Goal: Connect with others: Establish contact or relationships with other users

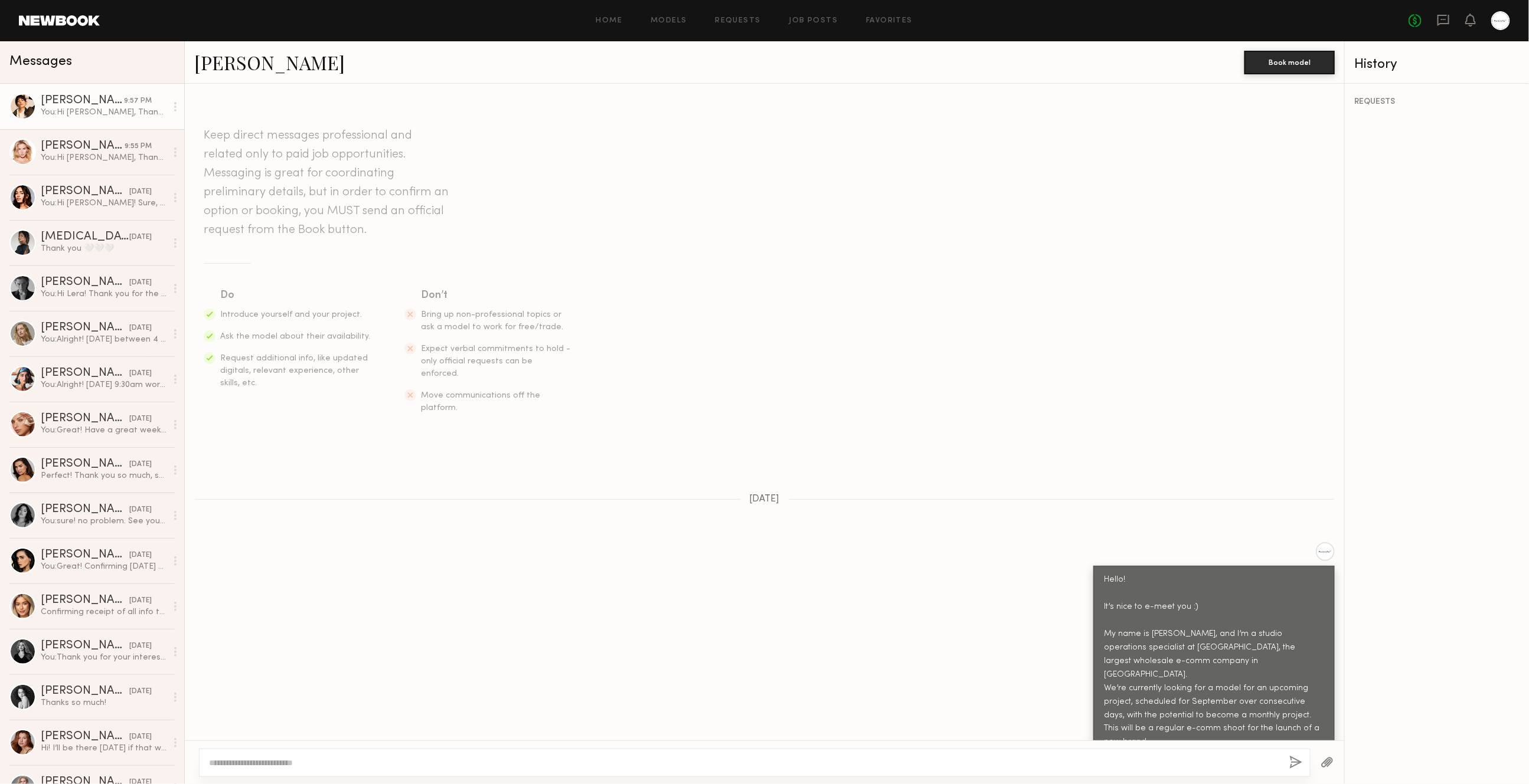
scroll to position [1161, 0]
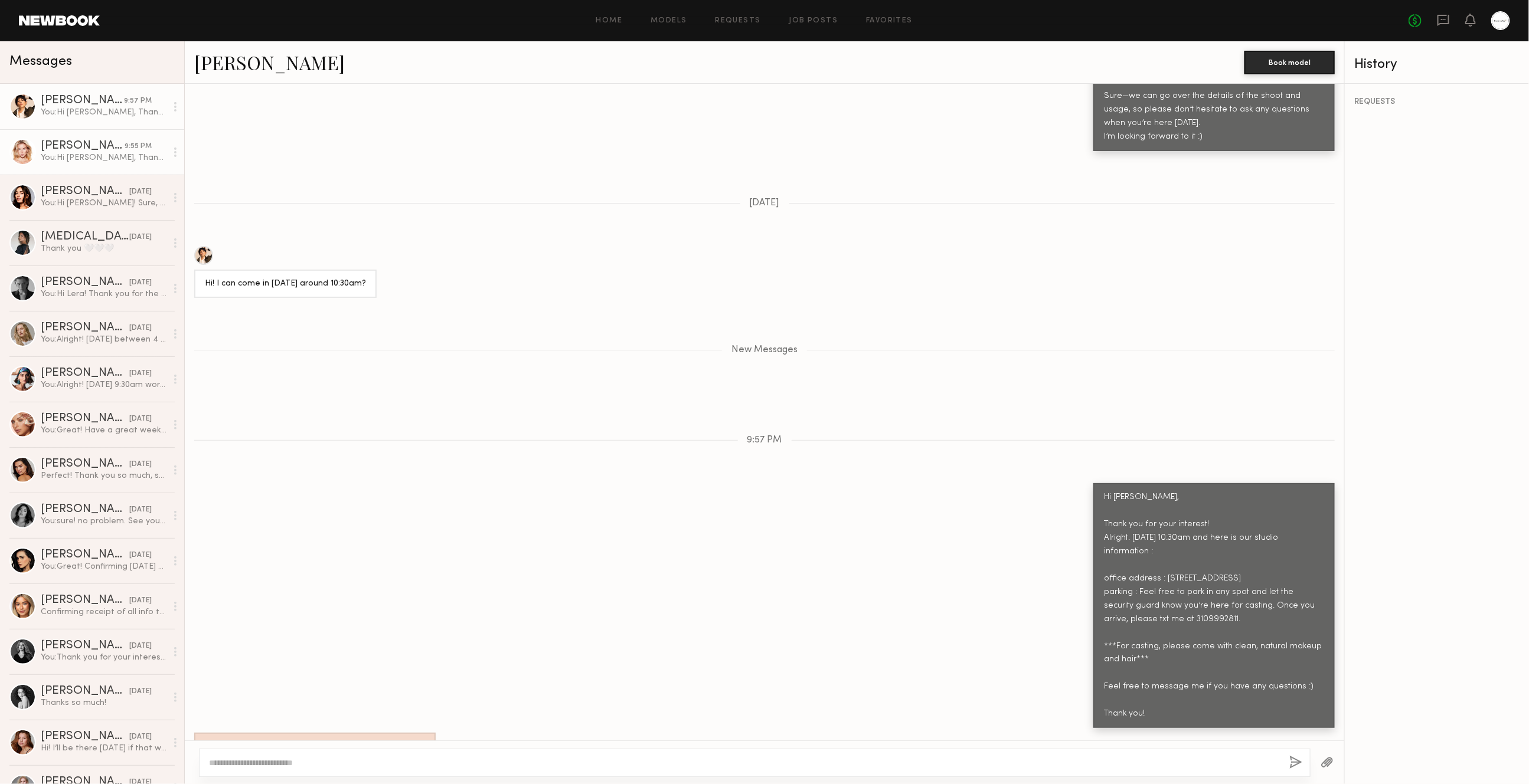
click at [107, 142] on div "[PERSON_NAME]" at bounding box center [82, 145] width 84 height 11
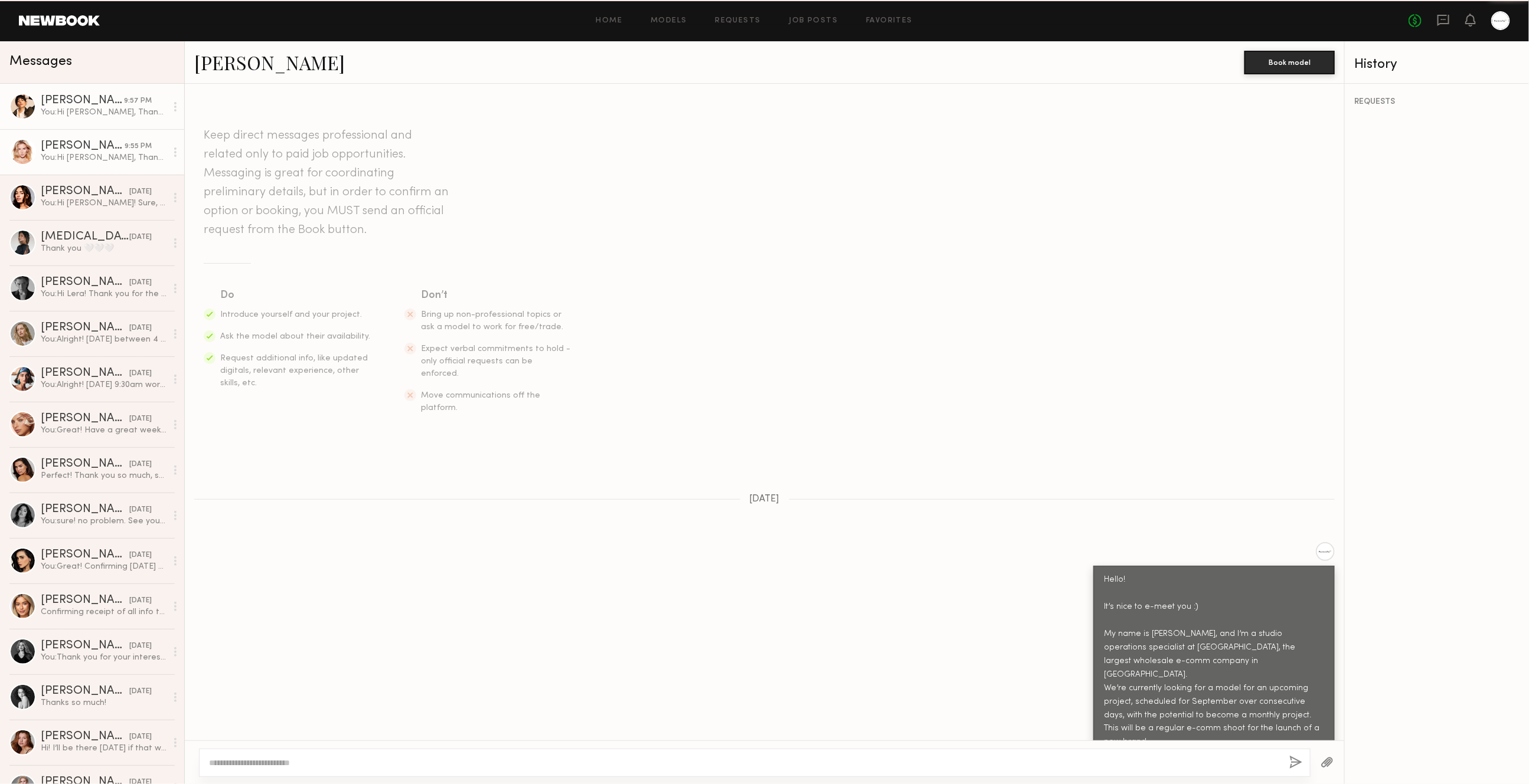
scroll to position [677, 0]
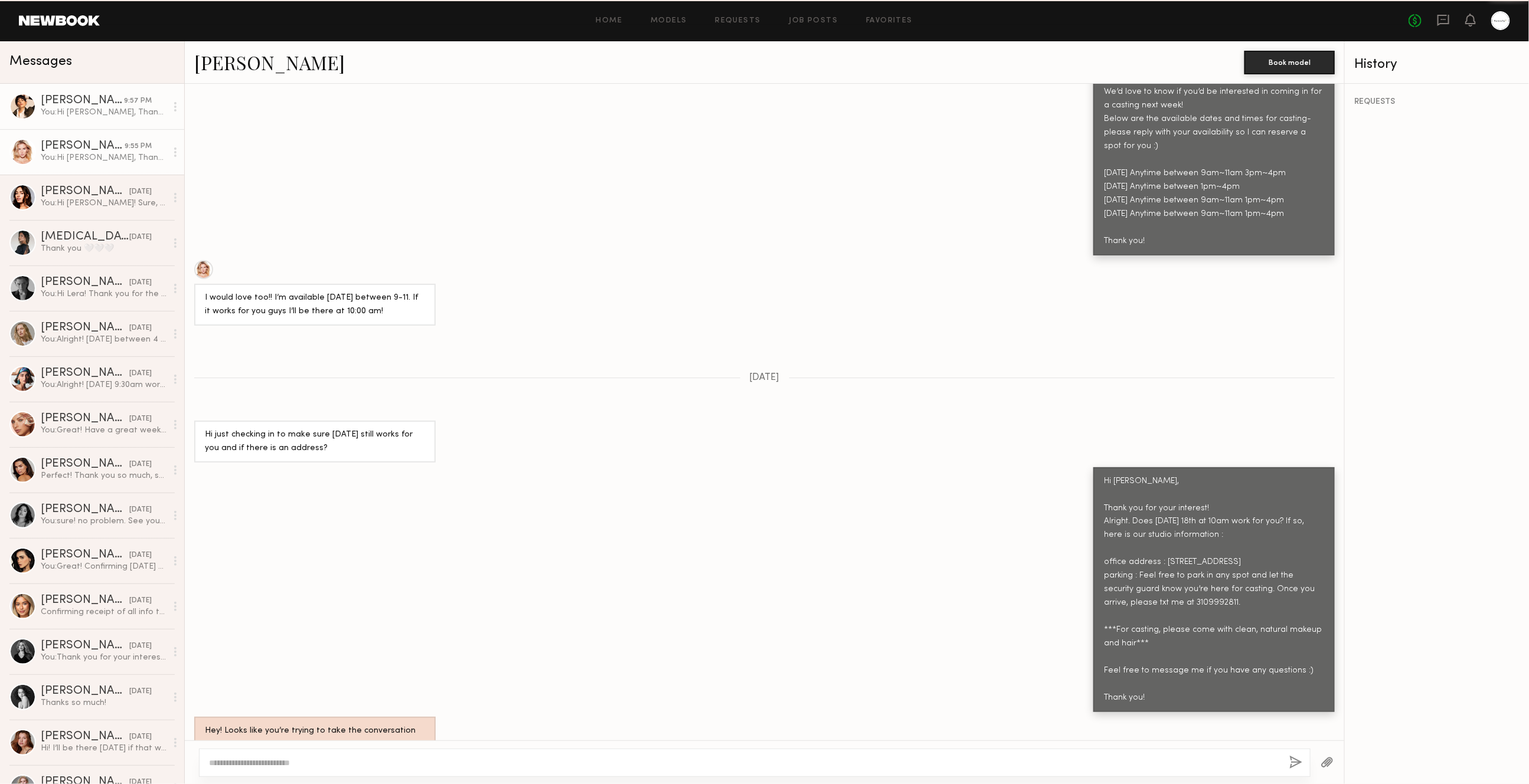
click at [124, 101] on div "[PERSON_NAME]" at bounding box center [82, 100] width 83 height 11
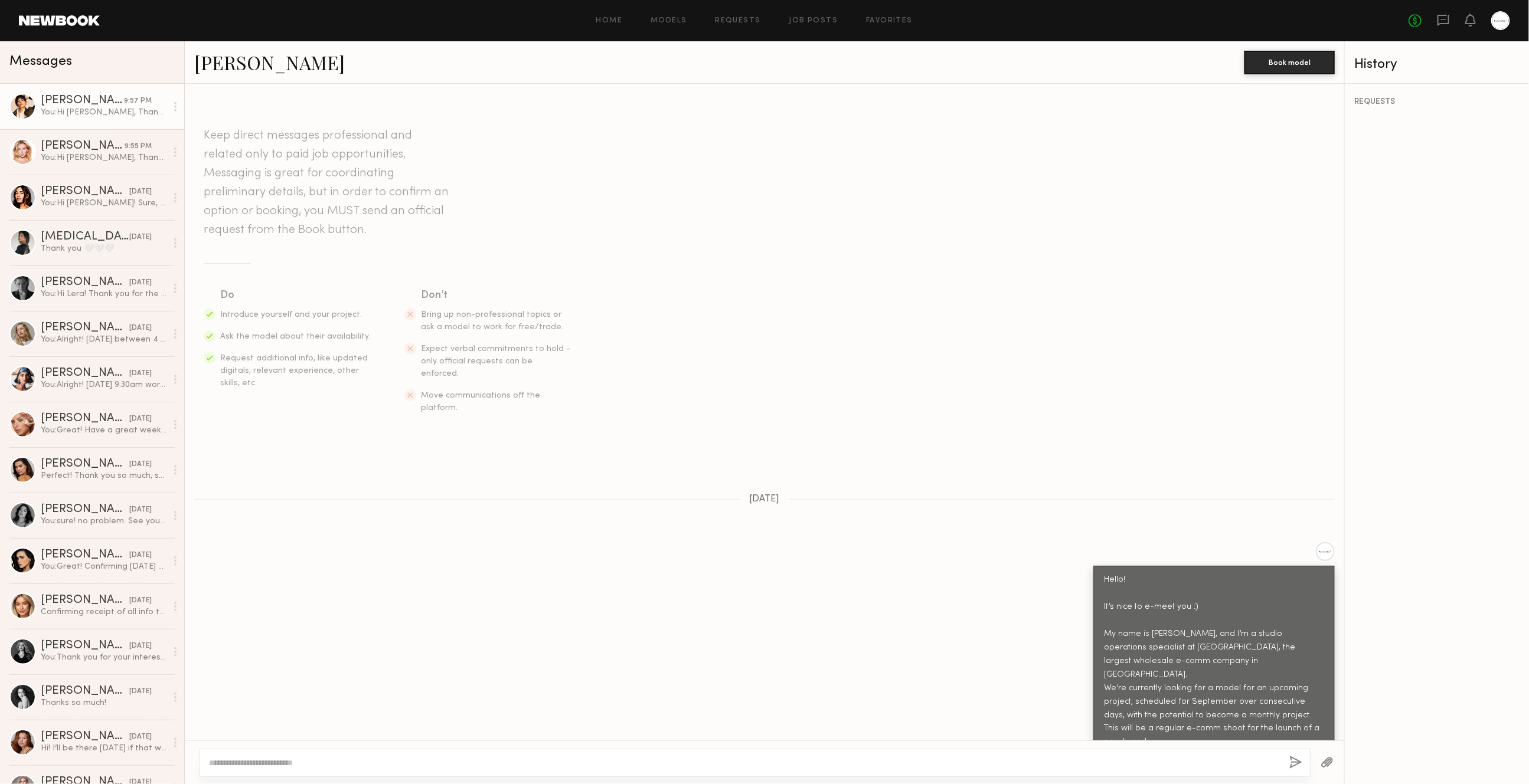
scroll to position [1071, 0]
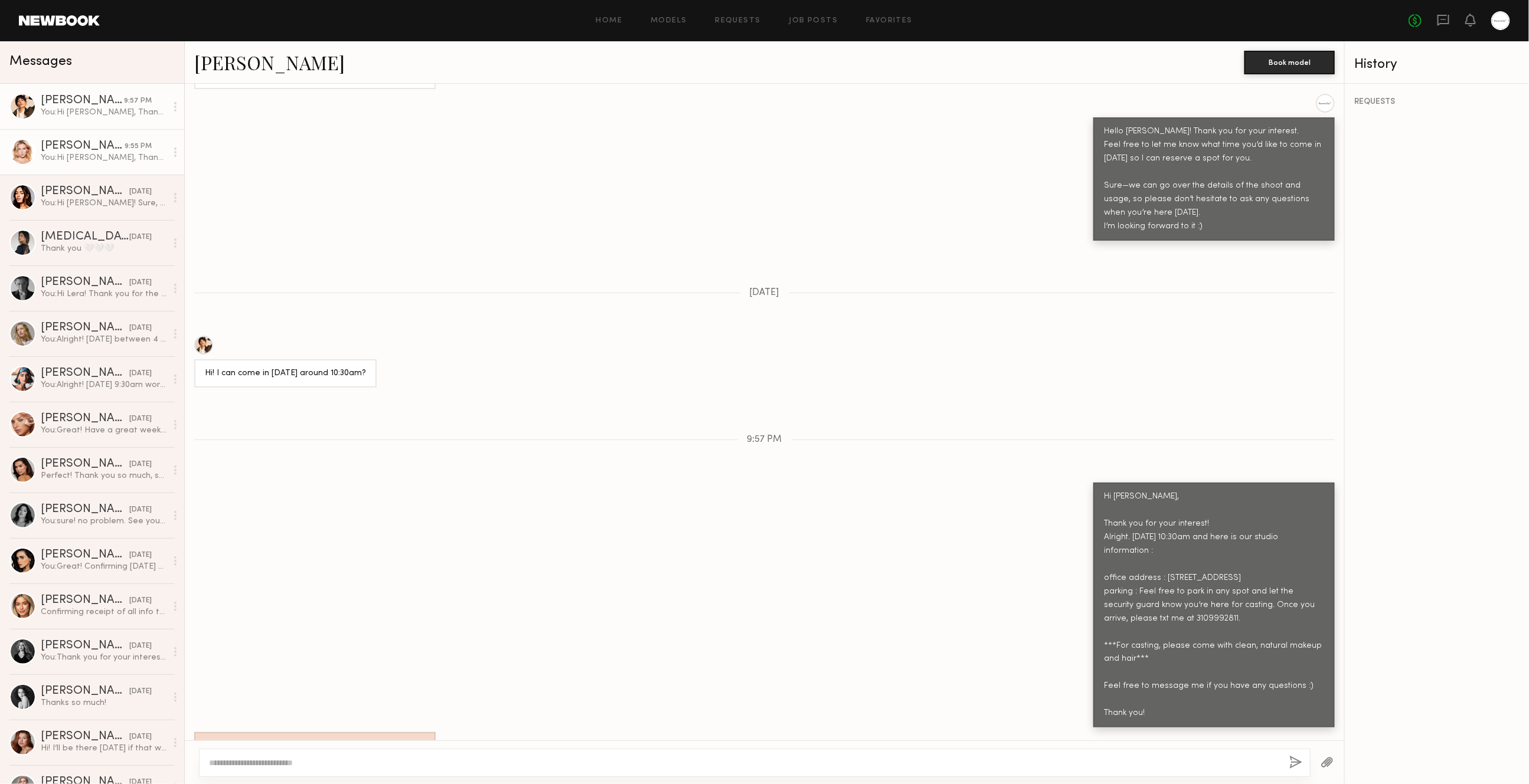
click at [115, 141] on div "[PERSON_NAME]" at bounding box center [82, 145] width 84 height 11
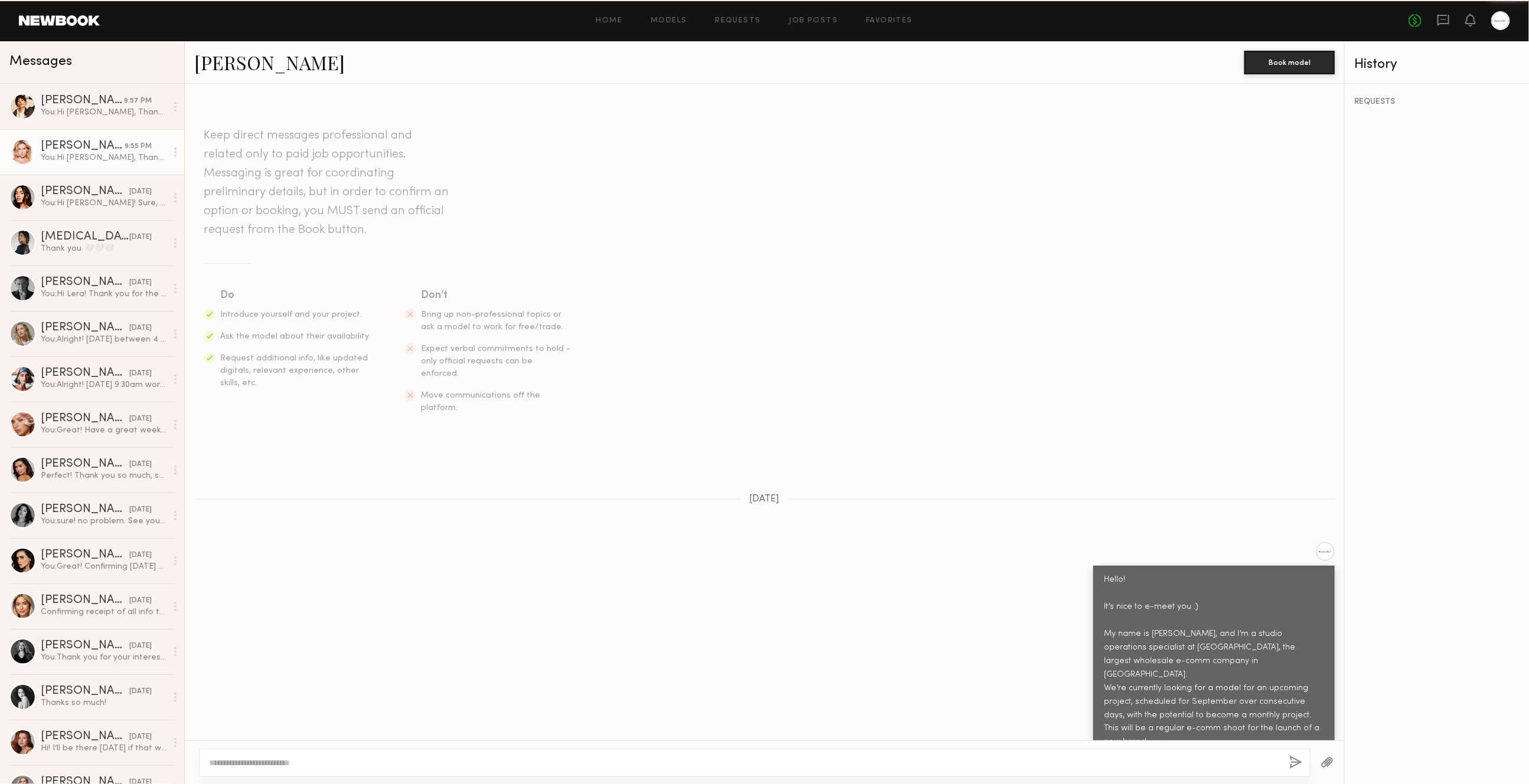
scroll to position [677, 0]
